Goal: Transaction & Acquisition: Purchase product/service

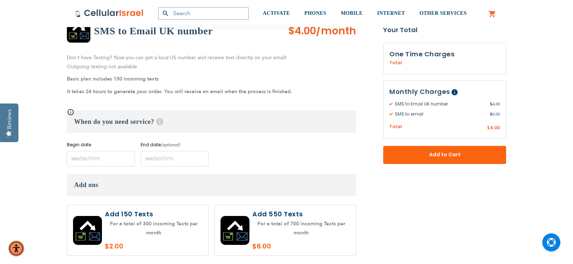
scroll to position [145, 0]
type input "Imarilus"
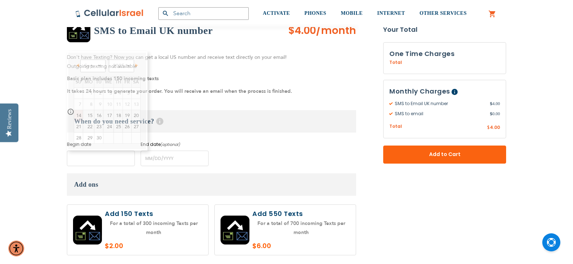
click at [113, 162] on input "name" at bounding box center [101, 159] width 68 height 16
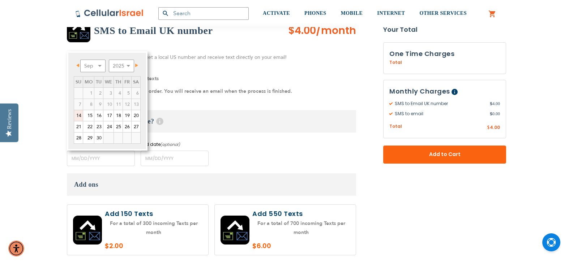
click at [79, 117] on link "14" at bounding box center [78, 115] width 9 height 11
type input "[DATE]"
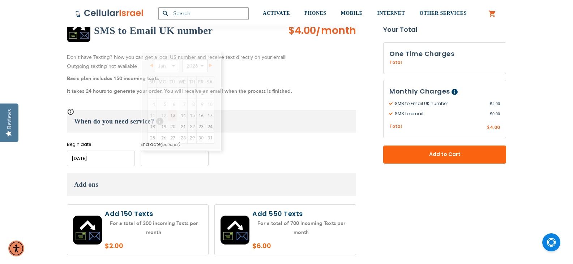
click at [158, 161] on input "name" at bounding box center [175, 159] width 68 height 16
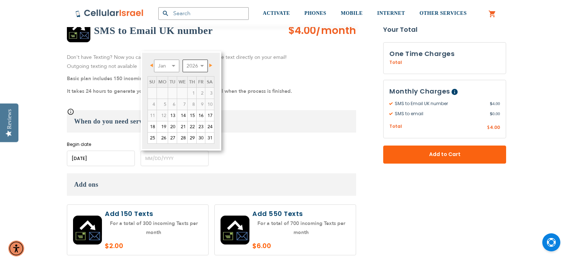
click at [197, 65] on select "2026 2027 2028 2029 2030 2031 2032 2033 2034 2035 2036" at bounding box center [195, 66] width 25 height 13
click at [303, 145] on div "Begin date Please enter Start Date End date (optional) Please enter End Date Lo…" at bounding box center [211, 153] width 289 height 25
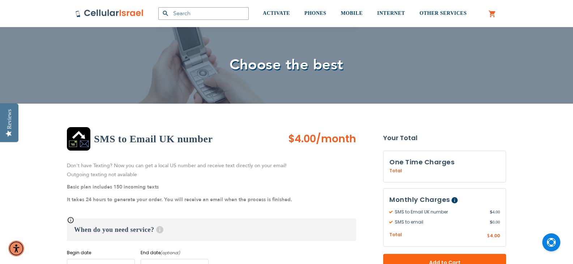
scroll to position [0, 0]
